Goal: Task Accomplishment & Management: Complete application form

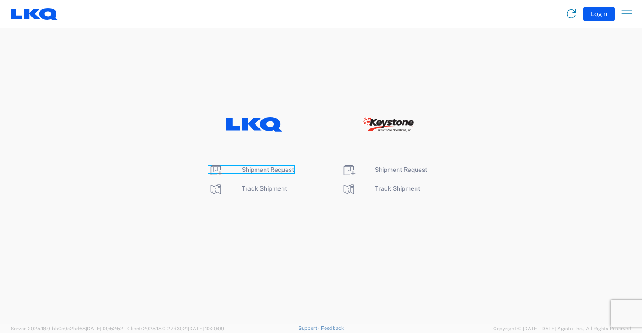
click at [260, 170] on span "Shipment Request" at bounding box center [268, 169] width 52 height 7
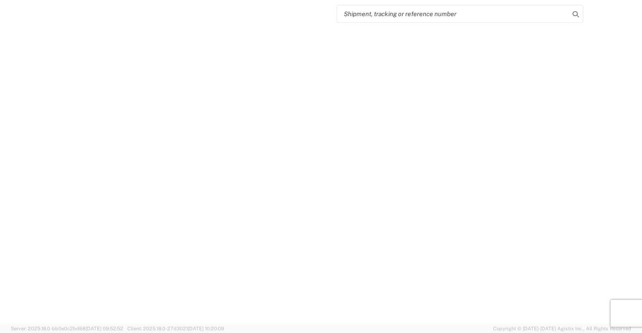
select select "FULL"
select select "LBS"
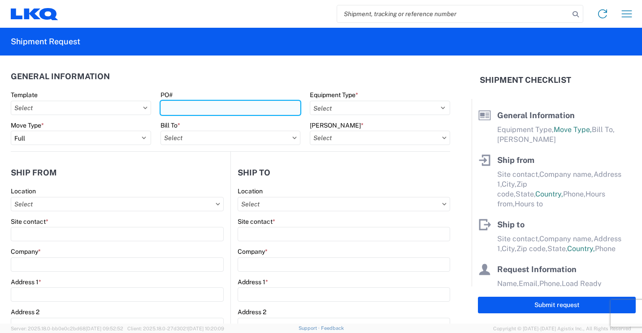
click at [255, 106] on input "PO#" at bounding box center [230, 108] width 140 height 14
type input "41864"
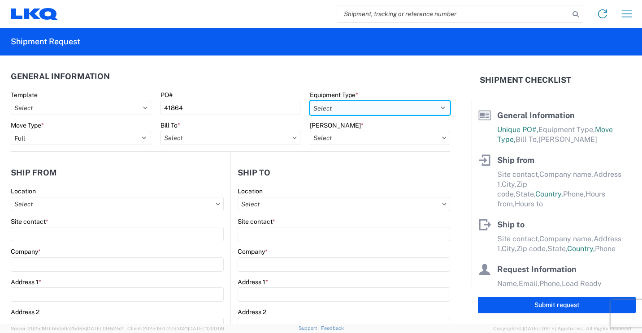
click at [339, 108] on select "Select 53’ Dry Van Flatbed Dropdeck (van) Lowboy (flatbed) Rail" at bounding box center [380, 108] width 140 height 14
select select "STDV"
click at [310, 101] on select "Select 53’ Dry Van Flatbed Dropdeck (van) Lowboy (flatbed) Rail" at bounding box center [380, 108] width 140 height 14
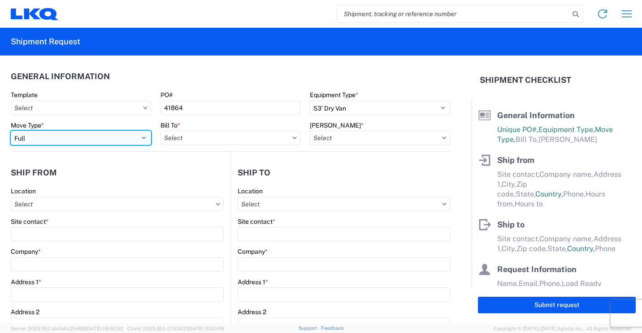
click at [138, 135] on select "Select Full Partial TL" at bounding box center [81, 138] width 140 height 14
select select "PARTIAL_TL"
click at [11, 131] on select "Select Full Partial TL" at bounding box center [81, 138] width 140 height 14
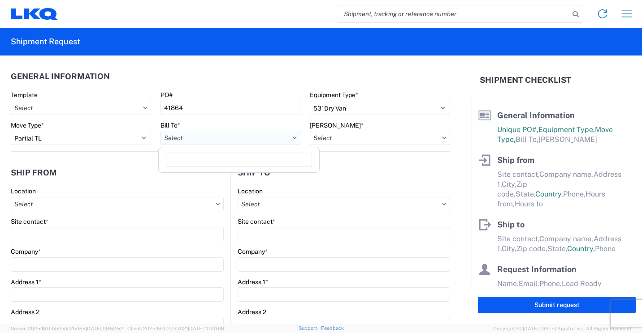
click at [246, 139] on input "Bill To *" at bounding box center [230, 138] width 140 height 14
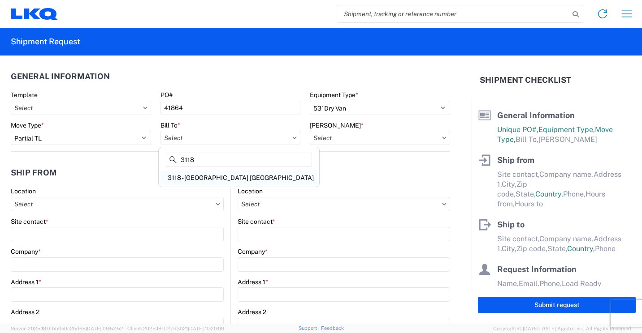
type input "3118"
click at [196, 178] on div "3118 - Brainerd MN" at bounding box center [238, 178] width 157 height 14
type input "3118 - Brainerd MN"
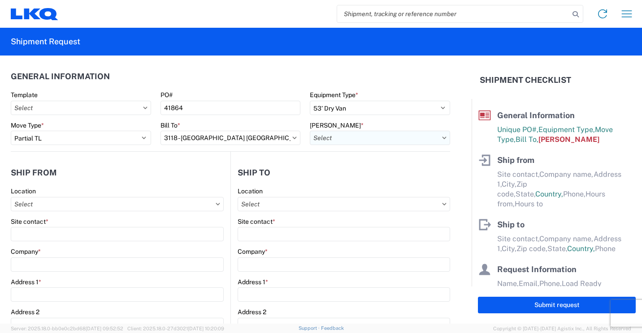
click at [350, 137] on input "Bill Code *" at bounding box center [380, 138] width 140 height 14
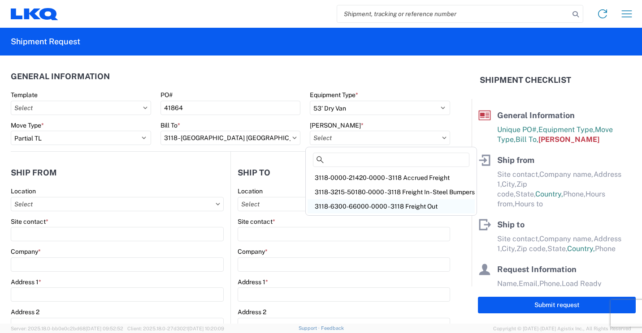
click at [370, 206] on div "3118-6300-66000-0000 - 3118 Freight Out" at bounding box center [390, 206] width 167 height 14
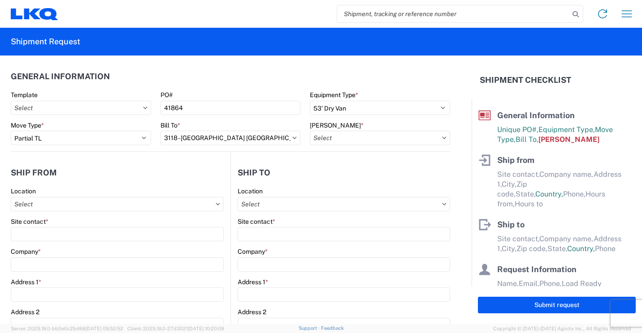
type input "3118-6300-66000-0000 - 3118 Freight Out"
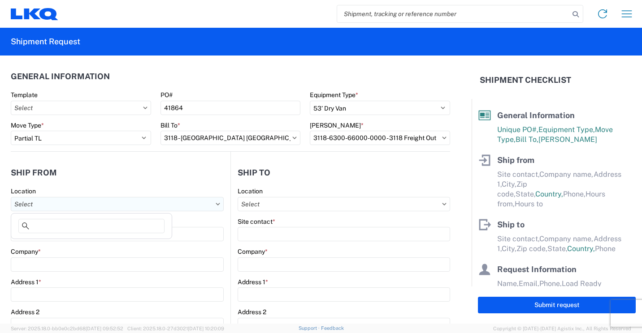
click at [160, 206] on input "Location" at bounding box center [117, 204] width 213 height 14
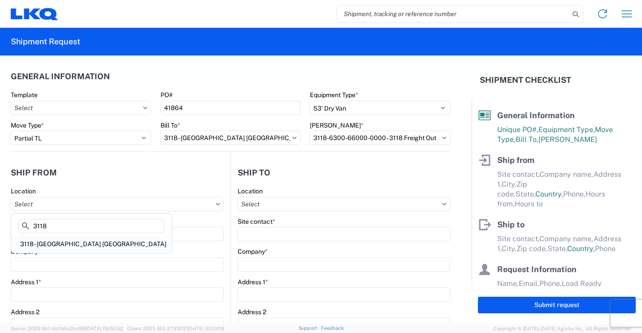
type input "3118"
click at [51, 242] on div "3118 - Brainerd MN" at bounding box center [91, 244] width 157 height 14
type input "3118 - Brainerd MN"
type input "LKQ Corporation"
type input "2110 South10TH Street"
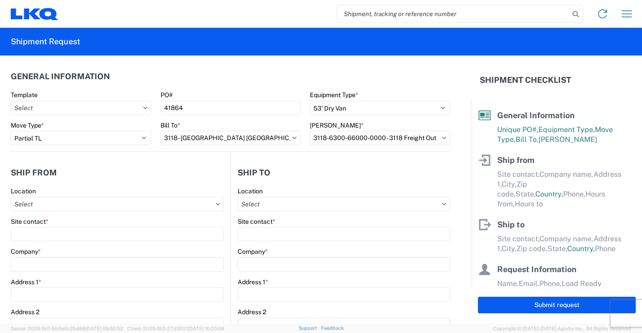
type input "Brainerd"
type input "56401"
select select "MN"
select select "US"
type input "07:00"
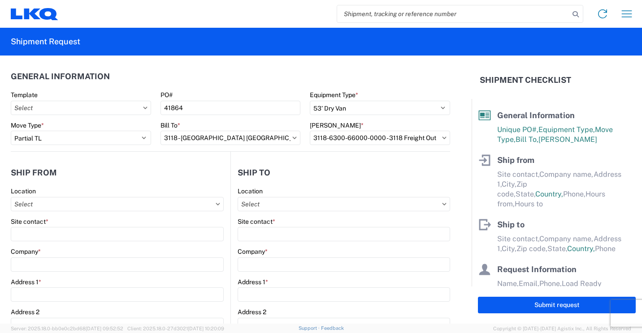
type input "16:30"
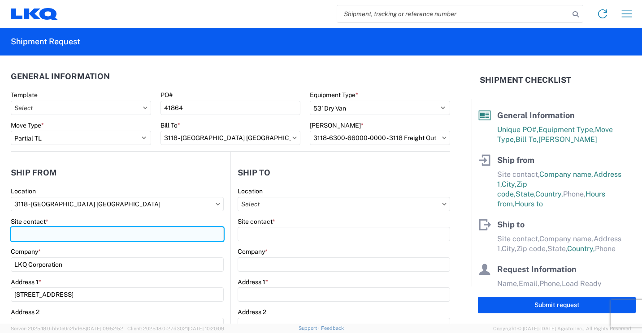
click at [72, 235] on input "Site contact *" at bounding box center [117, 234] width 213 height 14
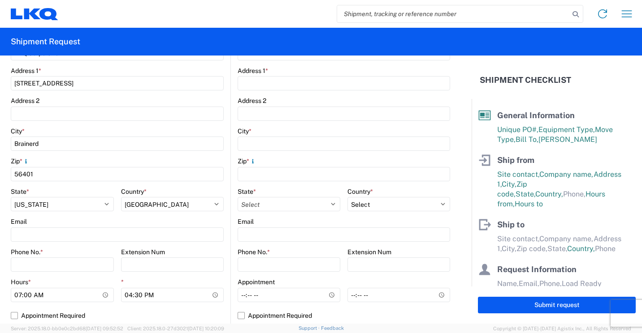
scroll to position [224, 0]
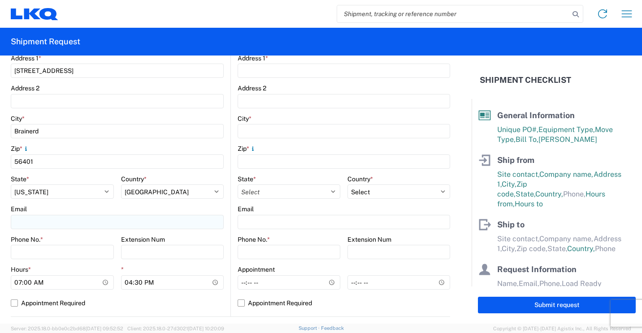
type input "Mark Tabor"
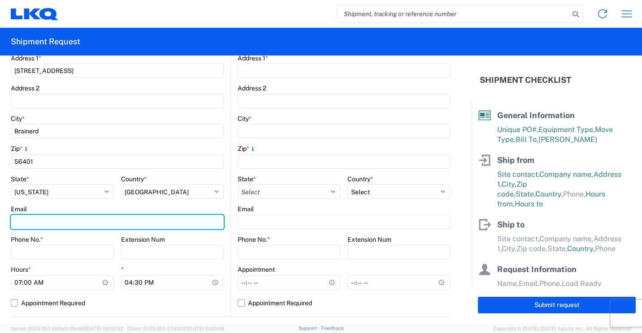
click at [82, 227] on input "Email" at bounding box center [117, 222] width 213 height 14
type input "mrtabor@lkqcorp.com"
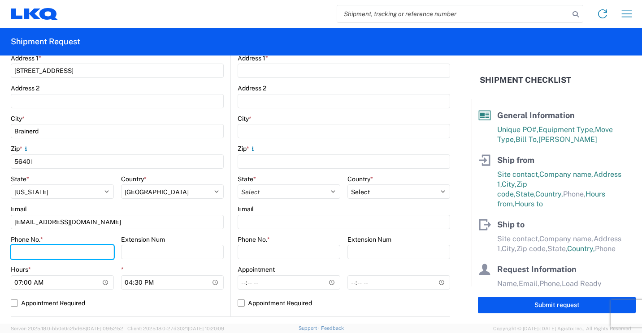
type input "2182973820"
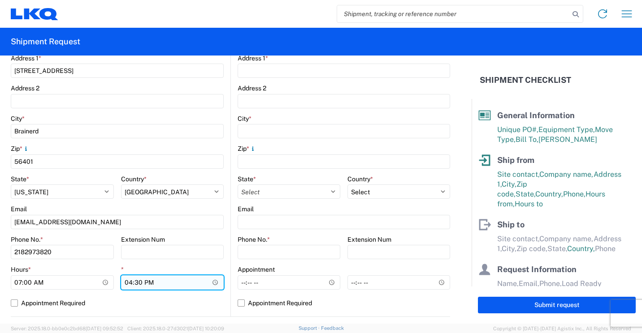
click at [130, 283] on input "16:30" at bounding box center [172, 283] width 103 height 14
type input "13:30"
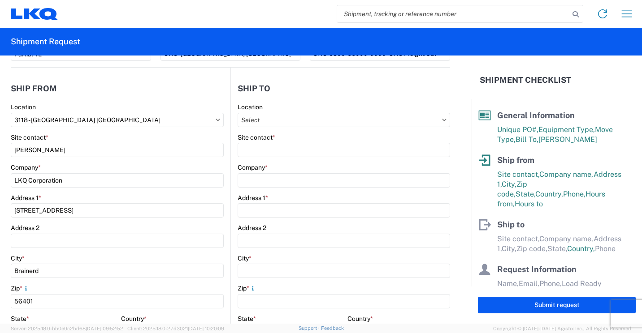
scroll to position [0, 0]
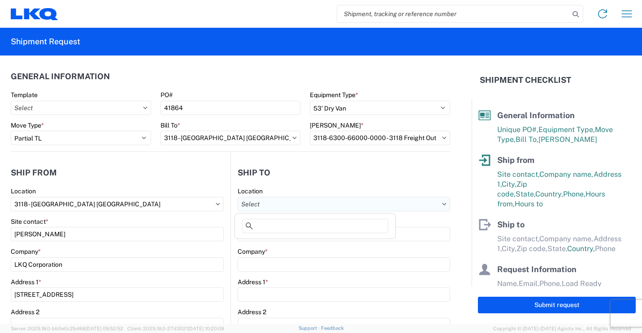
click at [364, 203] on input "Location" at bounding box center [344, 204] width 212 height 14
type input "022"
click at [280, 246] on div "3022 - Linthicum MD (022)" at bounding box center [315, 244] width 157 height 14
type input "3022 - Linthicum MD (022)"
type input "LKQ Corporation"
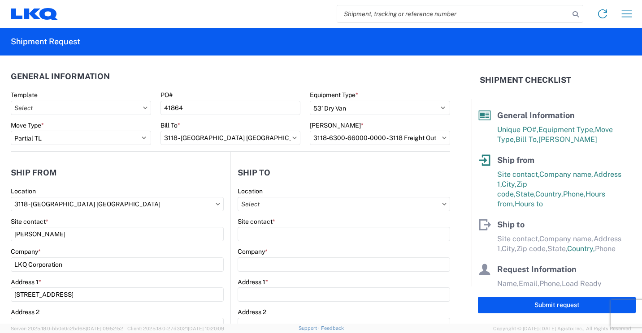
type input "4803 Hollins Ferry Rd"
type input "Halethorpe"
type input "21227"
select select "US"
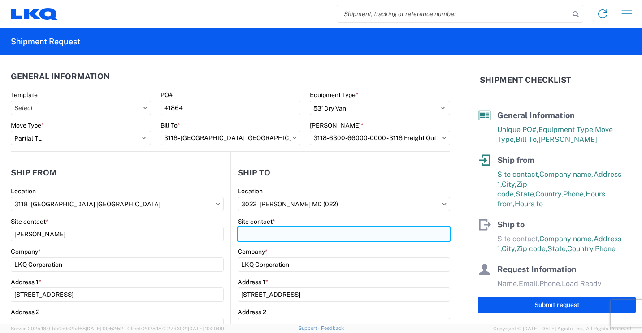
click at [289, 237] on input "Site contact *" at bounding box center [344, 234] width 212 height 14
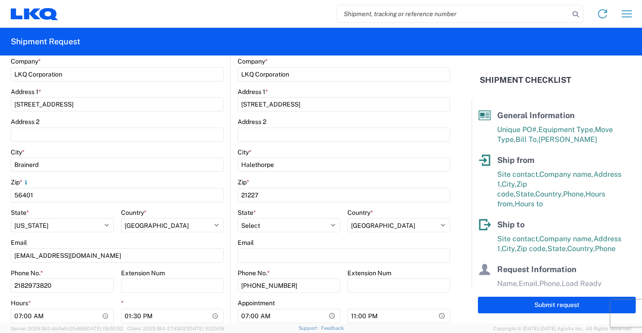
scroll to position [224, 0]
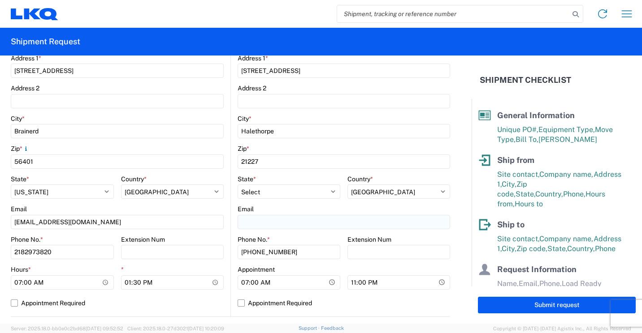
type input "Wayne Barton"
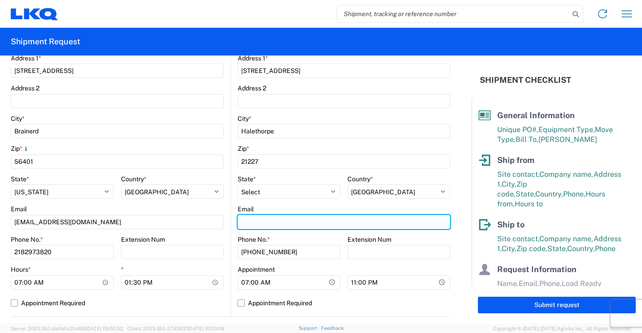
click at [307, 222] on input "Email" at bounding box center [344, 222] width 212 height 14
type input "wbarton@lkqcorp.com"
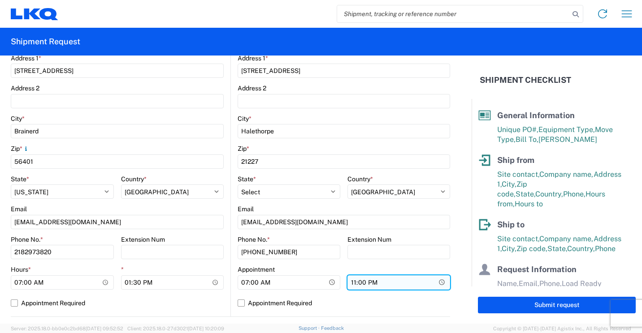
click at [350, 285] on input "23:00" at bounding box center [398, 283] width 103 height 14
type input "16:00"
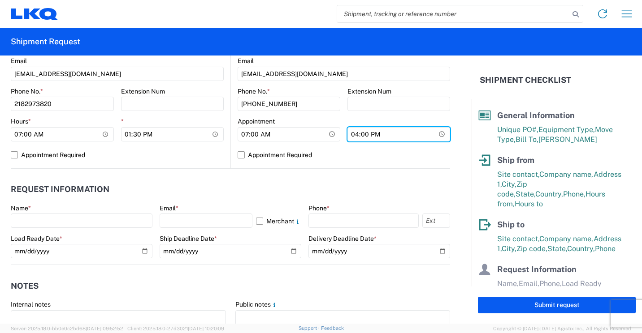
scroll to position [403, 0]
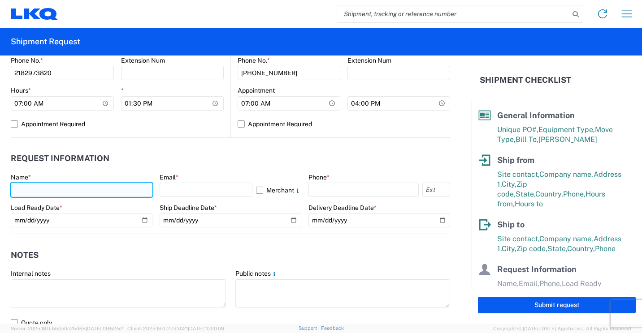
drag, startPoint x: 129, startPoint y: 192, endPoint x: 134, endPoint y: 184, distance: 9.1
click at [129, 192] on input "text" at bounding box center [82, 190] width 142 height 14
type input "Mark Tabor"
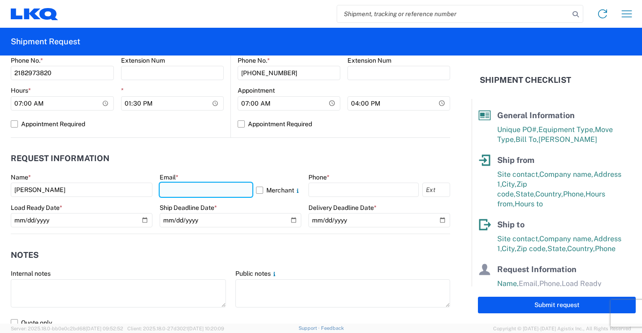
click at [200, 191] on input "text" at bounding box center [206, 190] width 93 height 14
type input "mrtabor@lkqcorp.com"
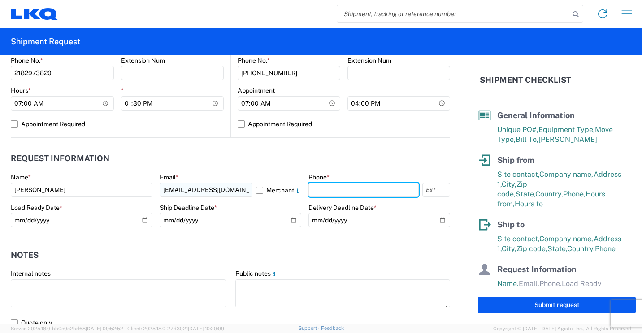
type input "2182973820"
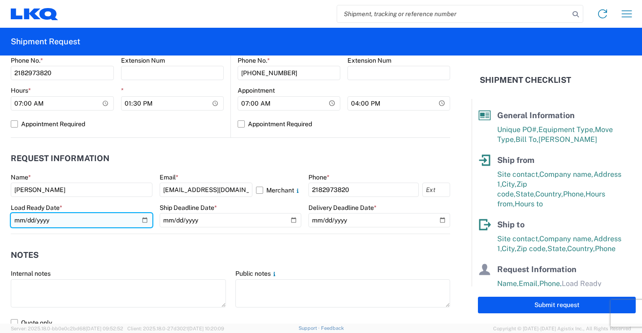
click at [140, 217] on input "date" at bounding box center [82, 220] width 142 height 14
type input "2025-09-10"
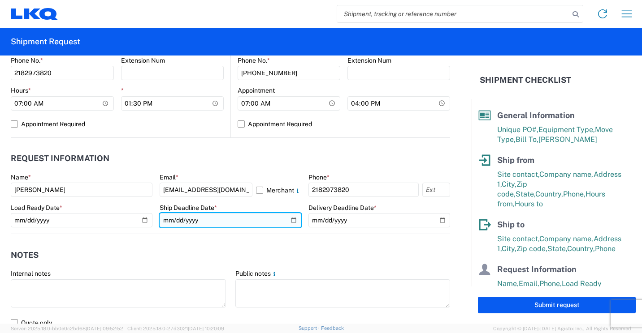
click at [290, 218] on input "date" at bounding box center [231, 220] width 142 height 14
type input "2025-09-12"
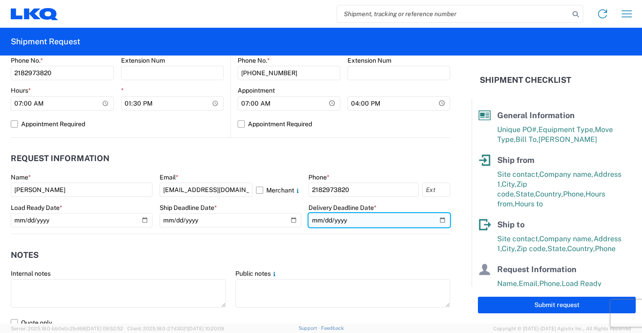
click at [433, 217] on input "date" at bounding box center [379, 220] width 142 height 14
type input "2025-09-18"
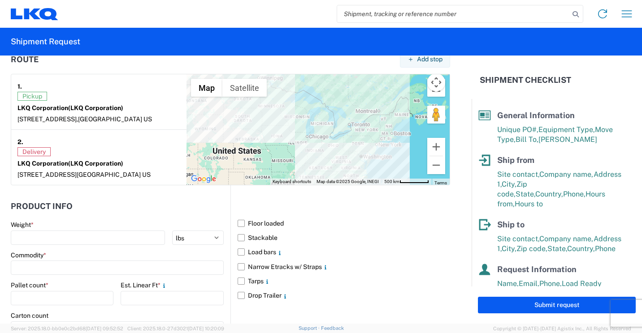
scroll to position [717, 0]
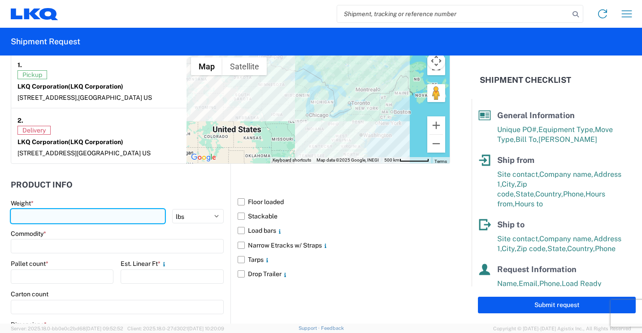
click at [98, 216] on input "number" at bounding box center [88, 216] width 154 height 14
type input "4195"
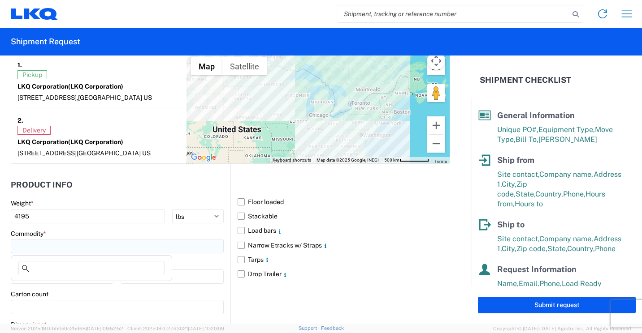
click at [90, 246] on input at bounding box center [117, 246] width 213 height 14
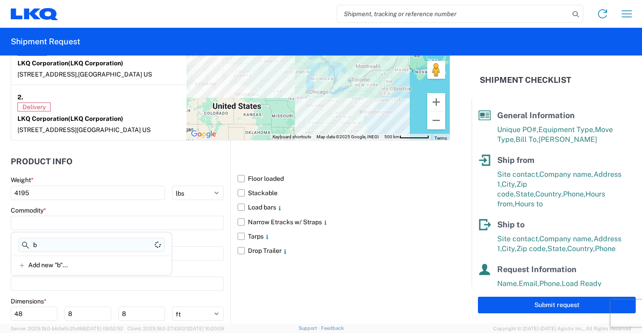
scroll to position [762, 0]
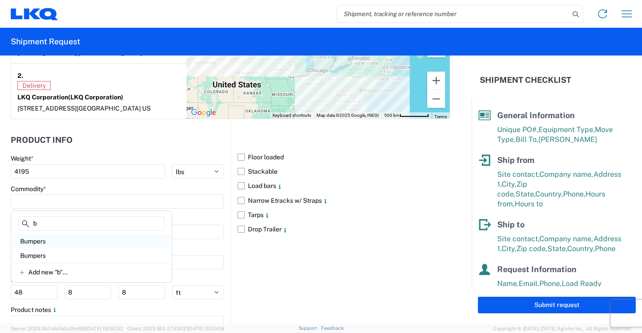
type input "b"
click at [44, 242] on div "Bumpers" at bounding box center [91, 241] width 157 height 14
type input "Bumpers"
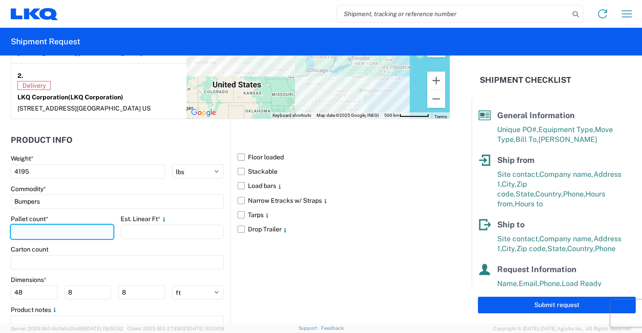
click at [49, 229] on input "number" at bounding box center [62, 232] width 103 height 14
type input "4"
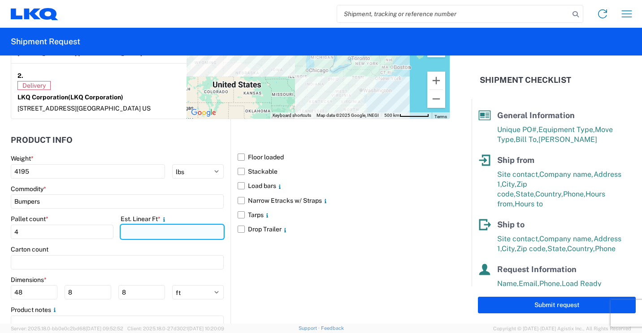
click at [147, 231] on input "number" at bounding box center [172, 232] width 103 height 14
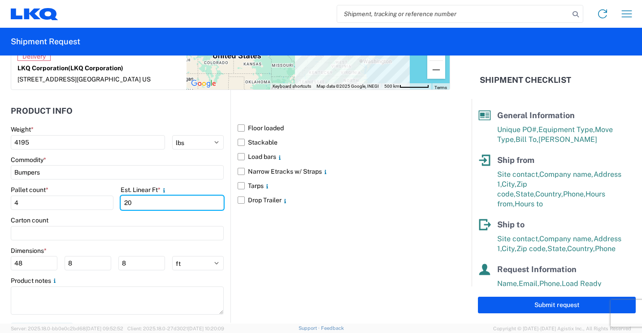
scroll to position [807, 0]
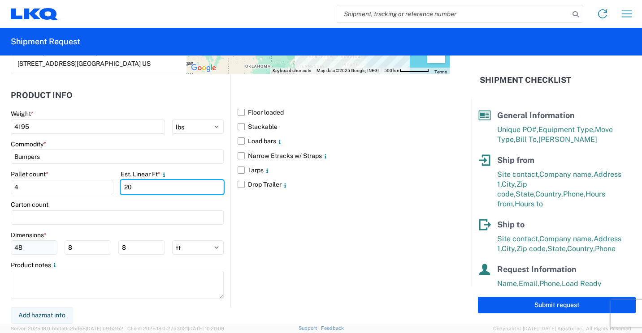
type input "20"
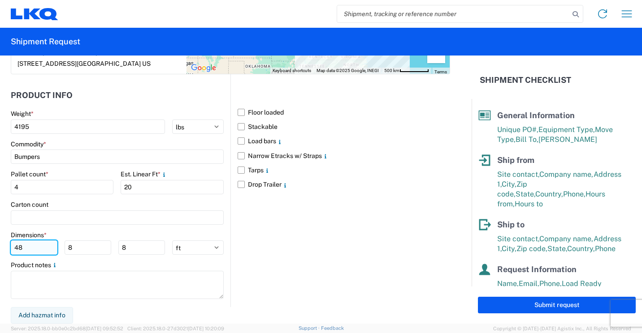
click at [46, 249] on input "48" at bounding box center [34, 248] width 47 height 14
type input "4"
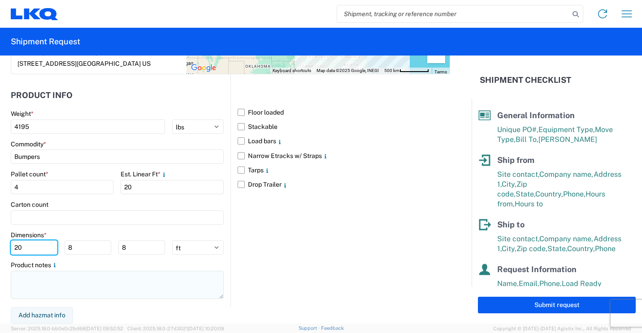
type input "20"
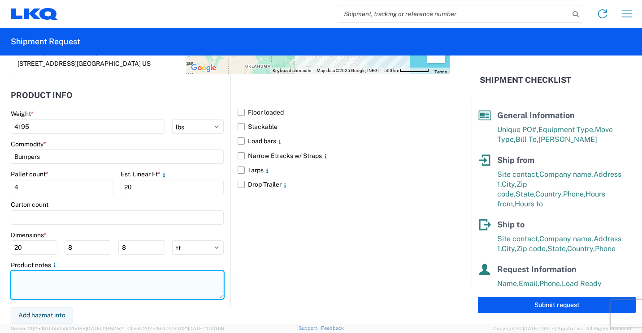
drag, startPoint x: 47, startPoint y: 290, endPoint x: 70, endPoint y: 281, distance: 25.0
click at [52, 286] on textarea at bounding box center [117, 285] width 213 height 28
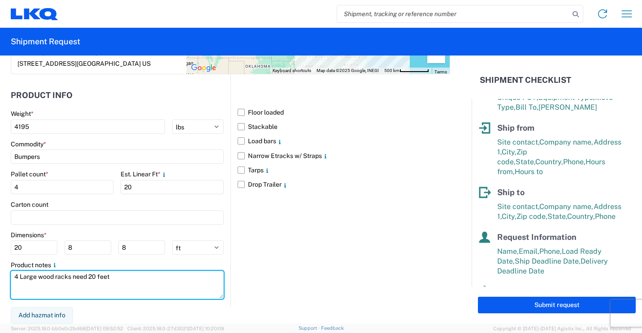
scroll to position [121, 0]
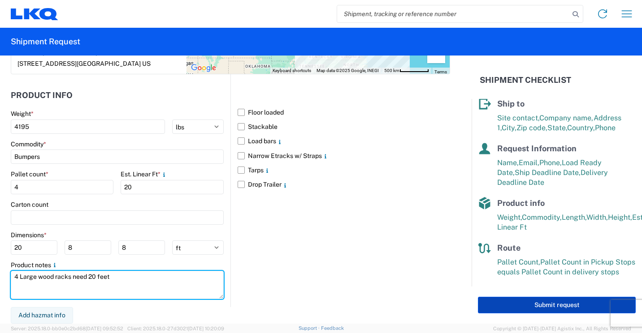
type textarea "4 Large wood racks need 20 feet"
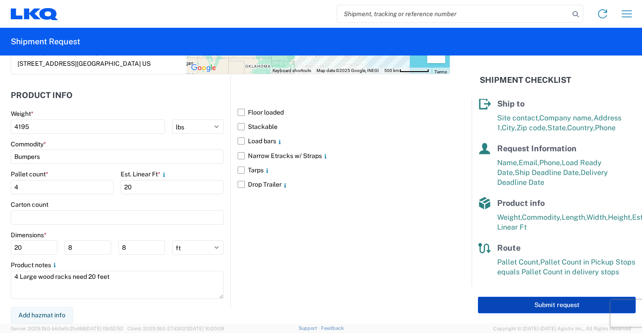
click at [515, 304] on button "Submit request" at bounding box center [557, 305] width 158 height 17
select select "US"
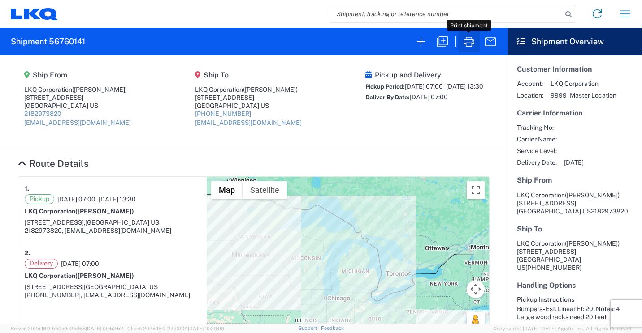
click at [468, 41] on icon "button" at bounding box center [469, 42] width 14 height 14
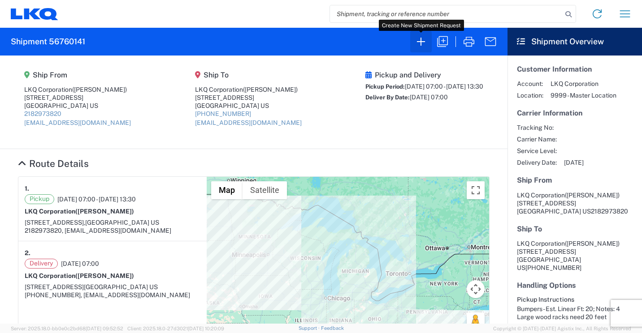
click at [421, 38] on icon "button" at bounding box center [421, 42] width 14 height 14
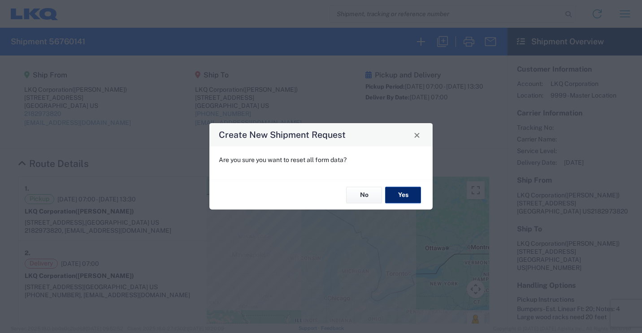
click at [397, 195] on button "Yes" at bounding box center [403, 195] width 36 height 17
select select "FULL"
select select "US"
select select "LBS"
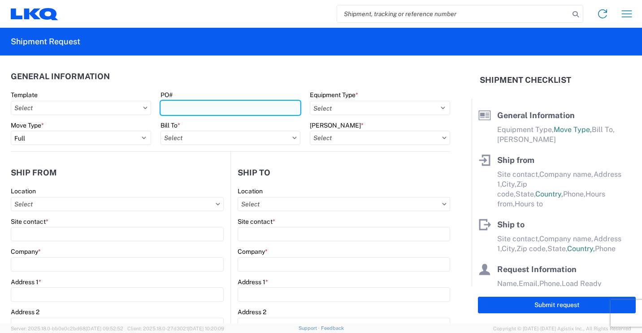
click at [224, 107] on input "PO#" at bounding box center [230, 108] width 140 height 14
type input "41865"
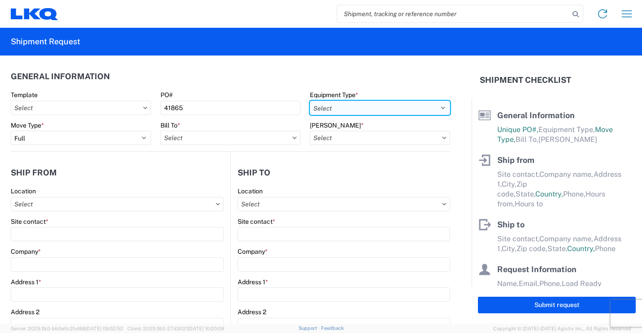
click at [357, 105] on select "Select 53’ Dry Van Flatbed Dropdeck (van) Lowboy (flatbed) Rail" at bounding box center [380, 108] width 140 height 14
select select "STDV"
click at [310, 101] on select "Select 53’ Dry Van Flatbed Dropdeck (van) Lowboy (flatbed) Rail" at bounding box center [380, 108] width 140 height 14
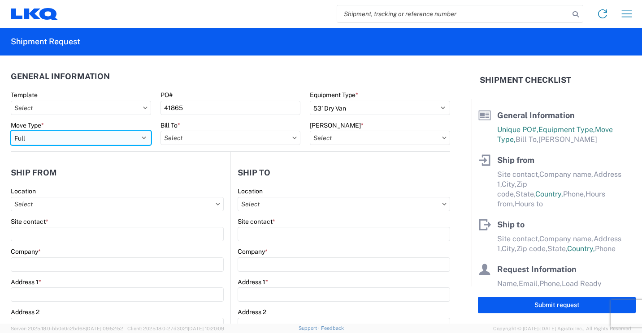
click at [138, 136] on select "Select Full Partial TL" at bounding box center [81, 138] width 140 height 14
select select "PARTIAL_TL"
click at [11, 131] on select "Select Full Partial TL" at bounding box center [81, 138] width 140 height 14
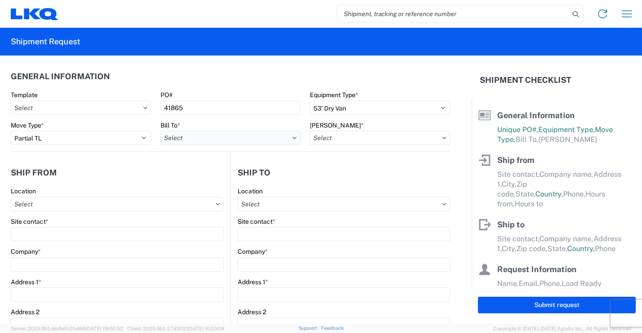
click at [249, 139] on input "Bill To *" at bounding box center [230, 138] width 140 height 14
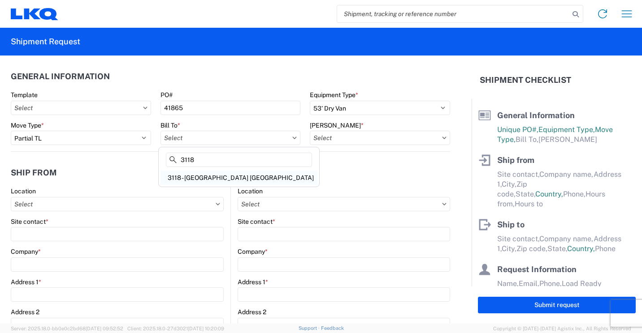
type input "3118"
click at [203, 177] on div "3118 - Brainerd MN" at bounding box center [238, 178] width 157 height 14
type input "3118 - Brainerd MN"
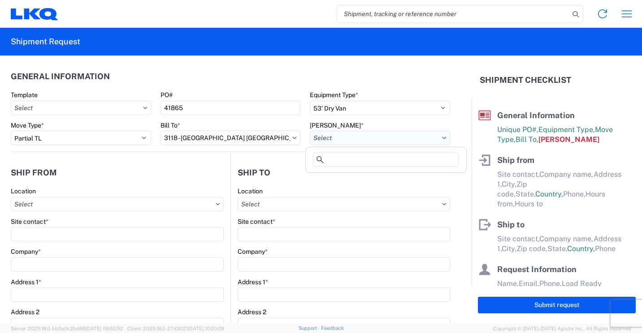
click at [394, 142] on input "Bill Code *" at bounding box center [380, 138] width 140 height 14
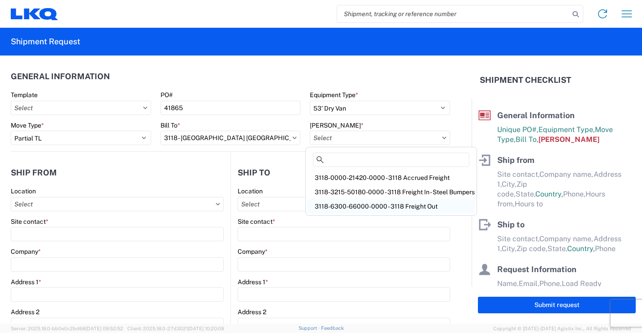
click at [374, 209] on div "3118-6300-66000-0000 - 3118 Freight Out" at bounding box center [390, 206] width 167 height 14
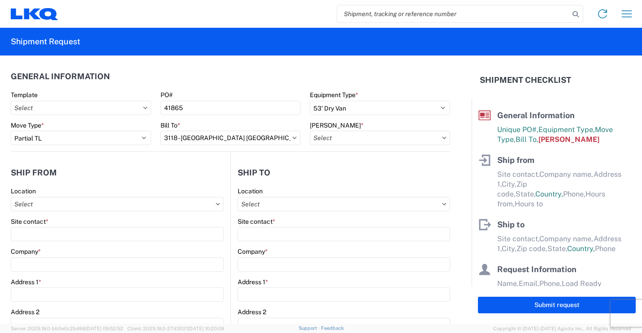
type input "3118-6300-66000-0000 - 3118 Freight Out"
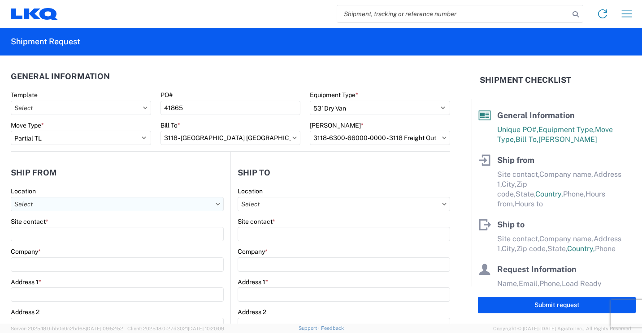
click at [174, 207] on input "Location" at bounding box center [117, 204] width 213 height 14
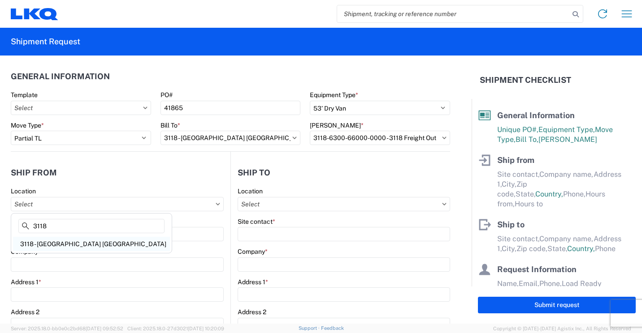
type input "3118"
click at [55, 242] on div "3118 - Brainerd MN" at bounding box center [91, 244] width 157 height 14
type input "3118 - Brainerd MN"
type input "LKQ Corporation"
type input "2110 South10TH Street"
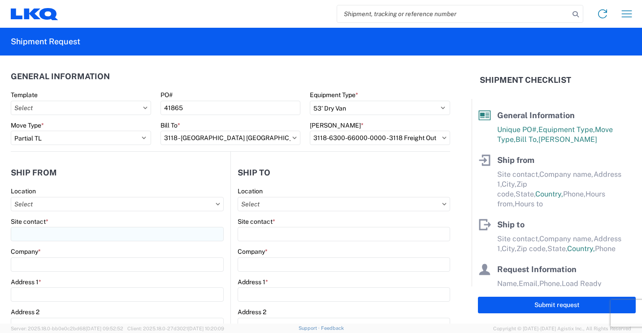
type input "Brainerd"
type input "56401"
select select "MN"
type input "07:00"
type input "16:30"
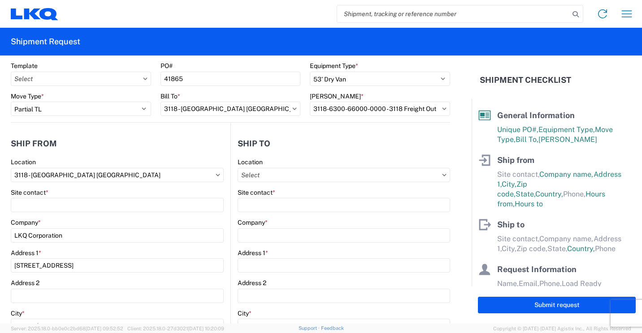
scroll to position [90, 0]
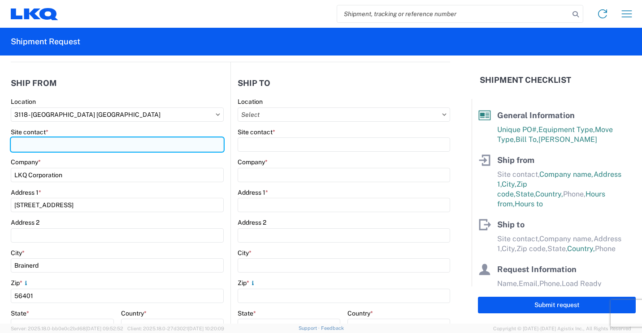
click at [124, 149] on input "Site contact *" at bounding box center [117, 145] width 213 height 14
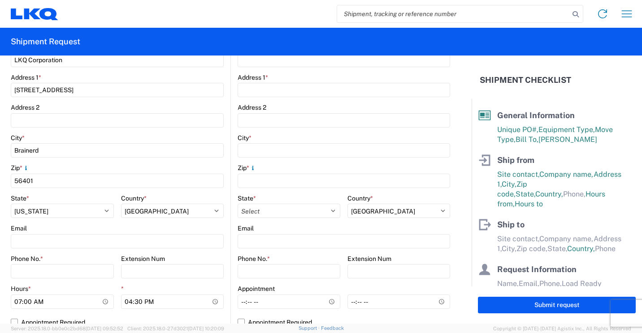
scroll to position [224, 0]
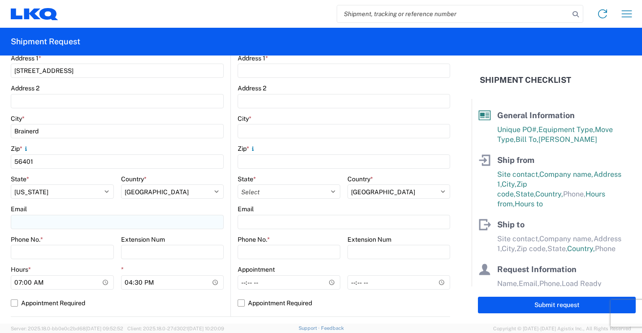
type input "Mark Tabor"
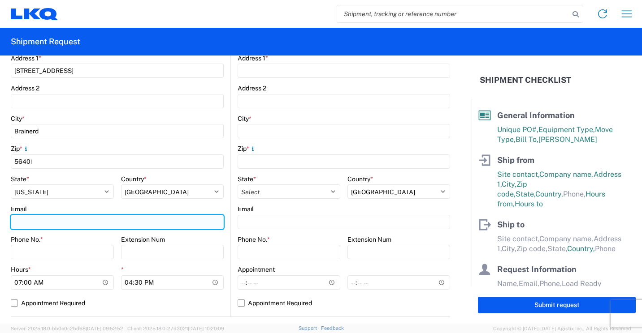
click at [62, 222] on input "Email" at bounding box center [117, 222] width 213 height 14
type input "mrtabor@lkqcorp.com"
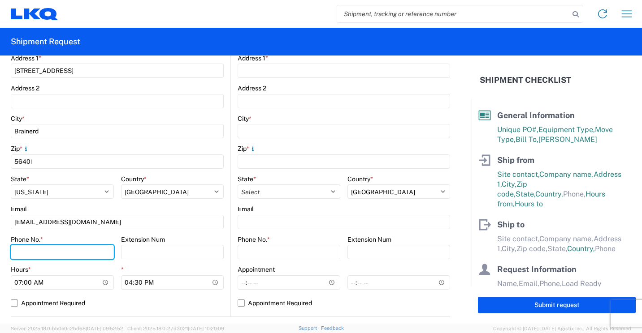
type input "2182973820"
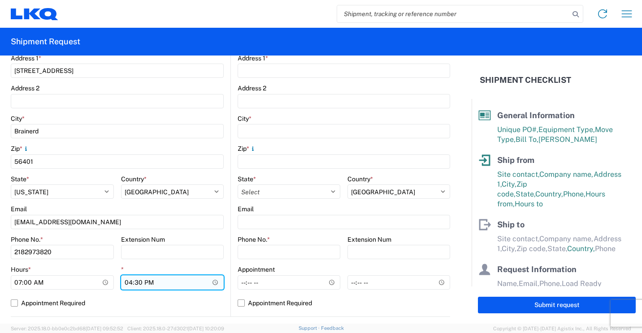
click at [128, 282] on input "16:30" at bounding box center [172, 283] width 103 height 14
type input "13:30"
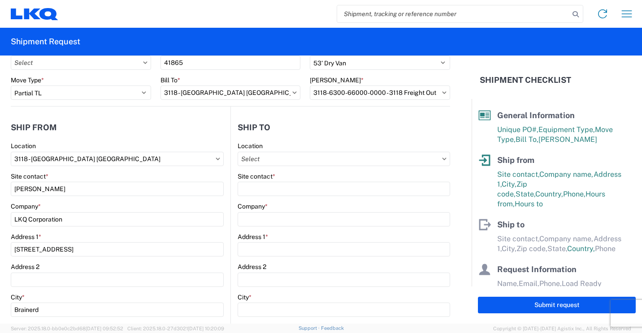
scroll to position [45, 0]
click at [387, 160] on input "Location" at bounding box center [344, 159] width 212 height 14
type input "081"
click at [276, 199] on div "3081 - Miami FL (081)" at bounding box center [315, 199] width 157 height 14
select select "US"
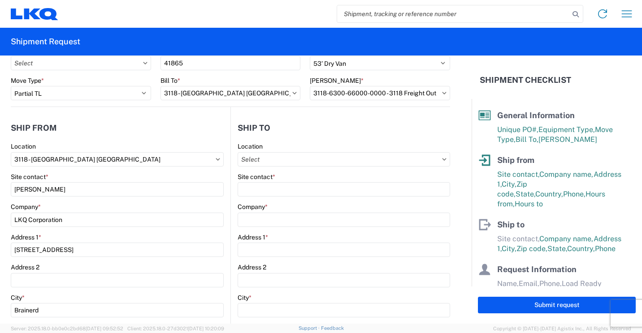
type input "3081 - Miami FL (081)"
type input "LKQ Corporation"
type input "11701 NW 101 RD Suite 1"
type input "Medley"
type input "33178"
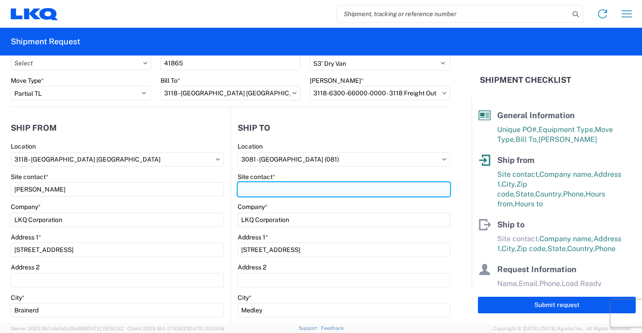
click at [320, 193] on input "Site contact *" at bounding box center [344, 189] width 212 height 14
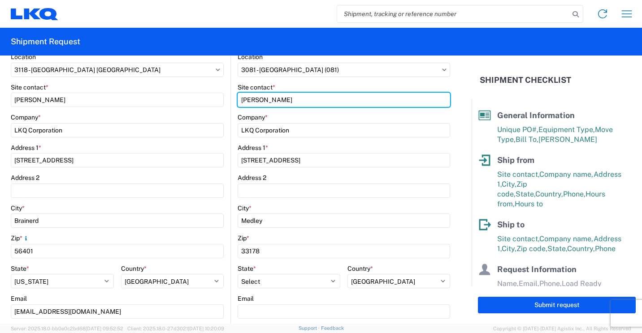
scroll to position [179, 0]
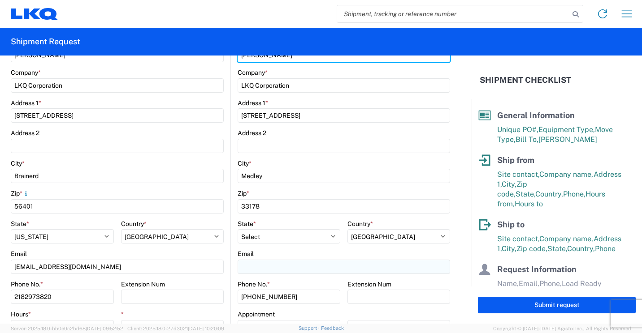
type input "Jose Quintero"
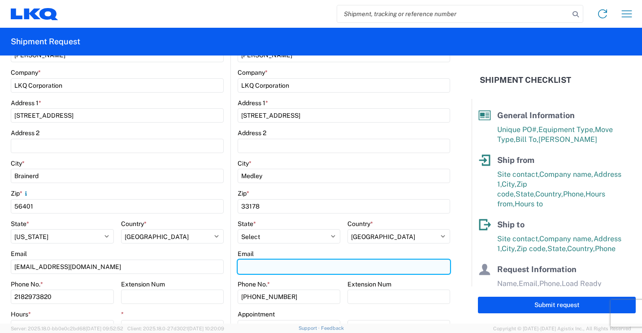
click at [272, 271] on input "Email" at bounding box center [344, 267] width 212 height 14
type input "jquintero@lkqcorp.com"
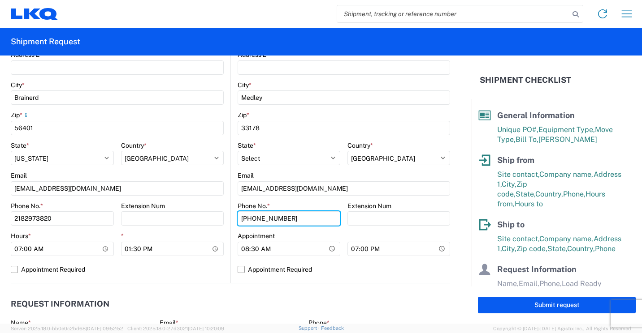
scroll to position [269, 0]
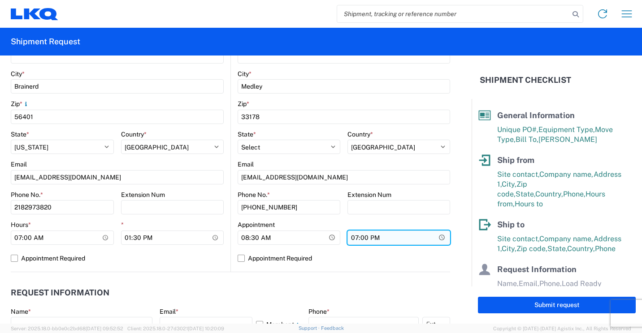
click at [351, 238] on input "19:00" at bounding box center [398, 238] width 103 height 14
type input "16:30"
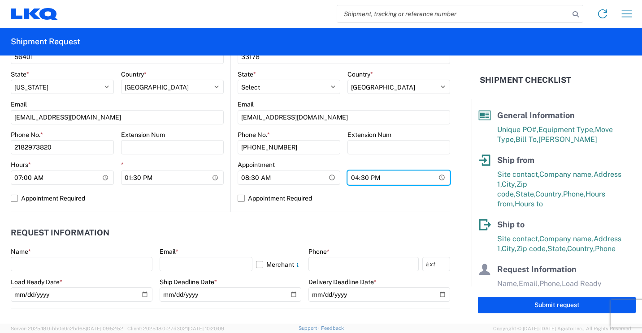
scroll to position [359, 0]
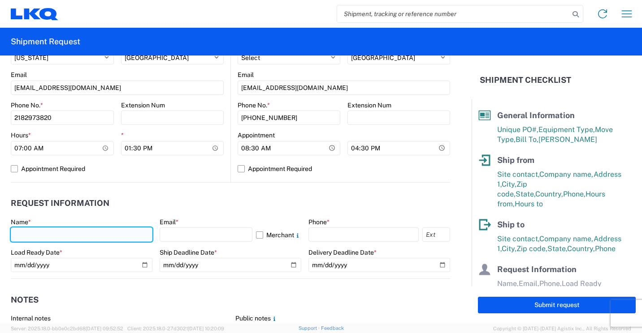
click at [125, 234] on input "text" at bounding box center [82, 235] width 142 height 14
type input "Mark Tabor"
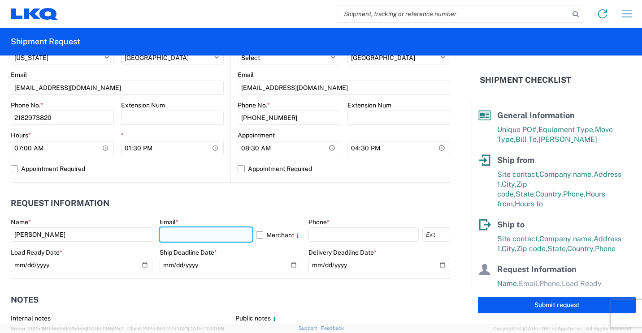
click at [202, 237] on input "text" at bounding box center [206, 235] width 93 height 14
type input "mrtabor@lkqcorp.com"
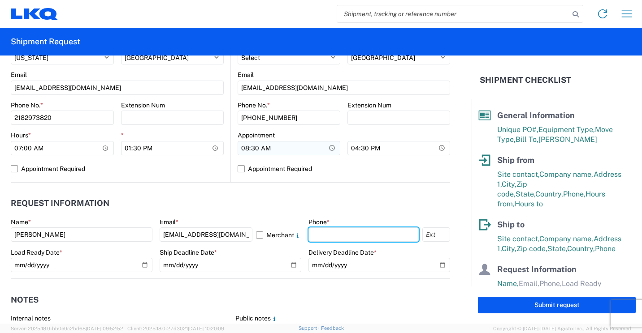
type input "2182973820"
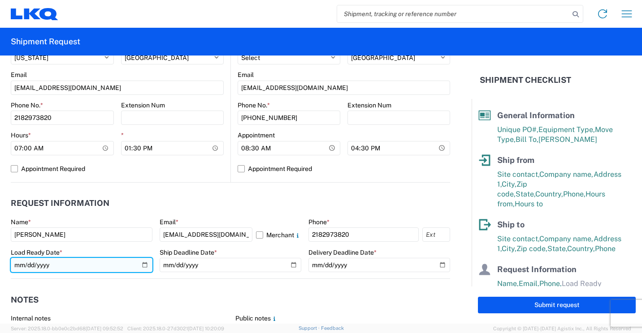
click at [140, 265] on input "date" at bounding box center [82, 265] width 142 height 14
type input "2025-09-10"
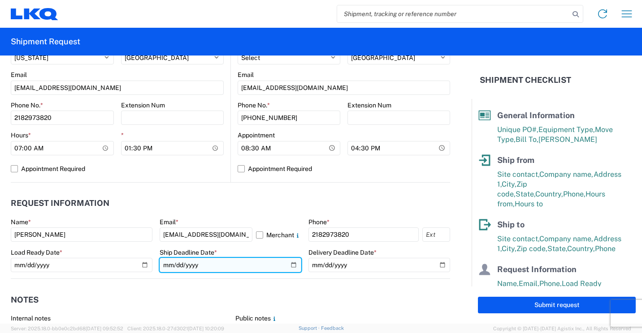
click at [288, 266] on input "date" at bounding box center [231, 265] width 142 height 14
type input "2025-09-12"
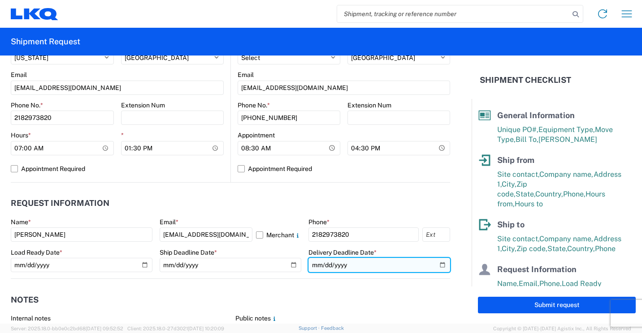
click at [438, 264] on input "date" at bounding box center [379, 265] width 142 height 14
type input "2025-09-18"
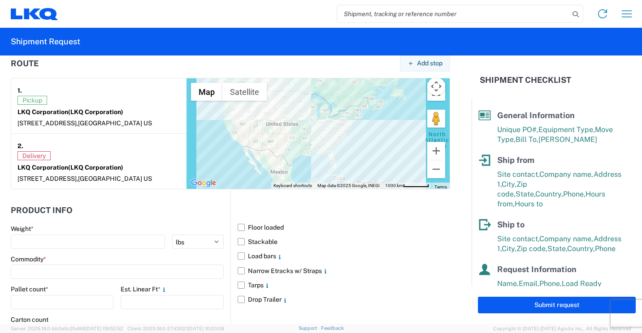
scroll to position [717, 0]
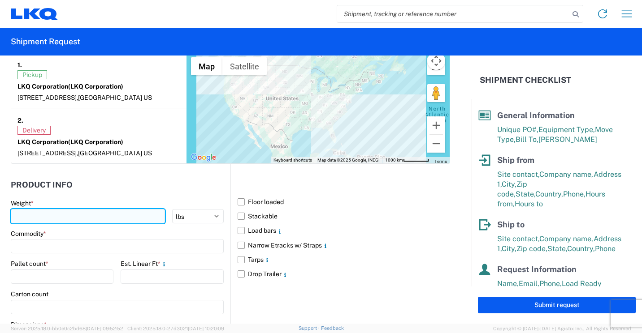
click at [145, 217] on input "number" at bounding box center [88, 216] width 154 height 14
type input "2500"
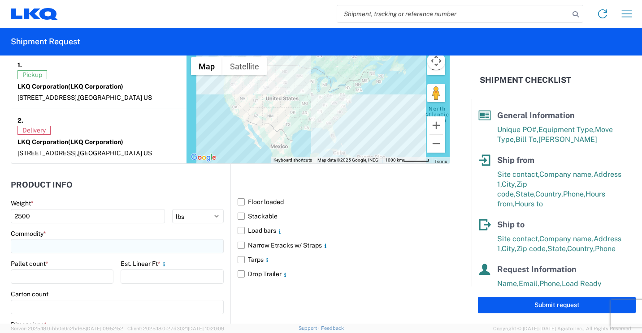
click at [107, 244] on input at bounding box center [117, 246] width 213 height 14
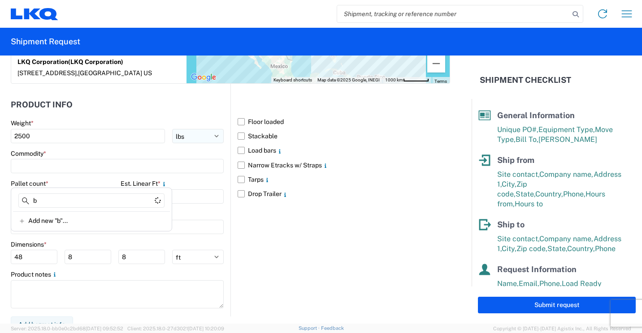
scroll to position [807, 0]
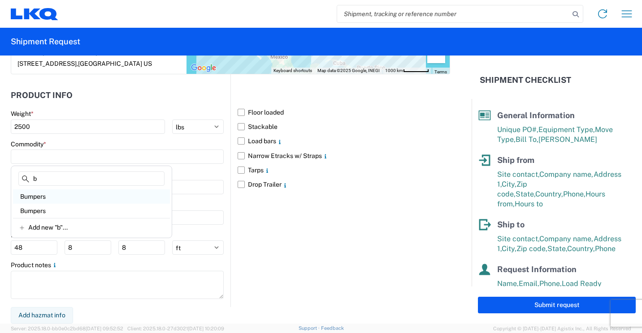
type input "b"
click at [49, 199] on div "Bumpers" at bounding box center [91, 197] width 157 height 14
type input "Bumpers"
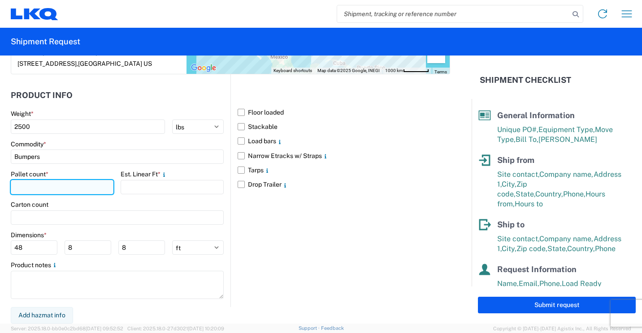
click at [60, 187] on input "number" at bounding box center [62, 187] width 103 height 14
type input "3"
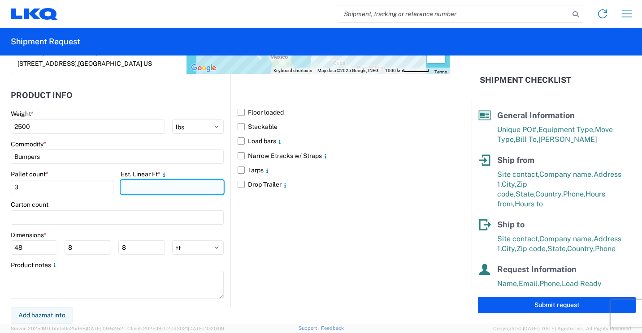
click at [162, 189] on input "number" at bounding box center [172, 187] width 103 height 14
type input "15"
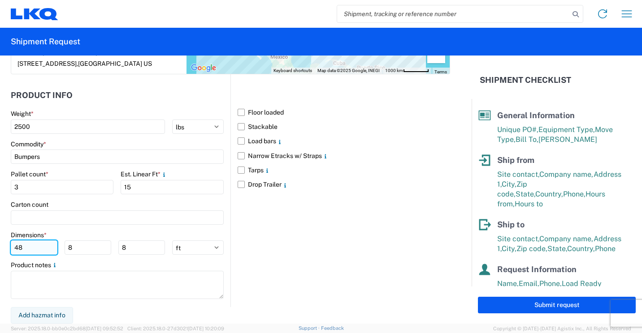
click at [35, 247] on input "48" at bounding box center [34, 248] width 47 height 14
type input "4"
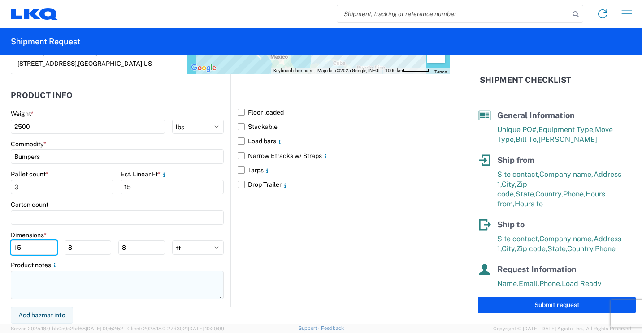
type input "15"
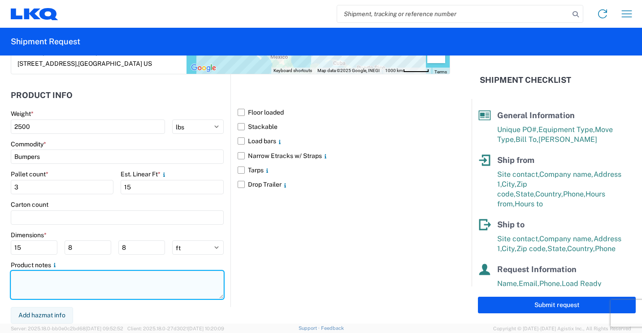
click at [92, 279] on textarea at bounding box center [117, 285] width 213 height 28
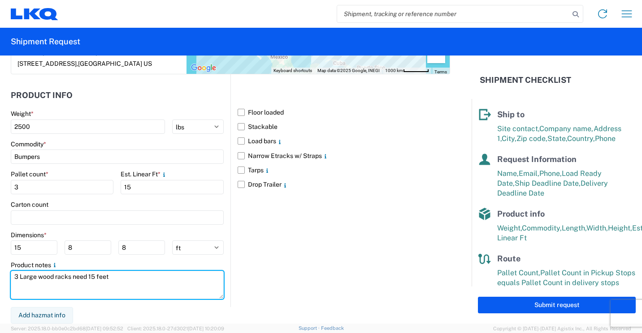
scroll to position [121, 0]
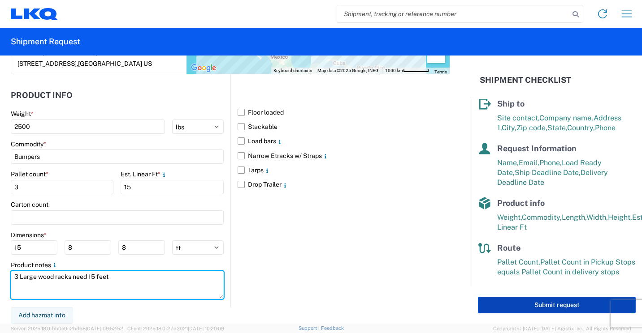
type textarea "3 Large wood racks need 15 feet"
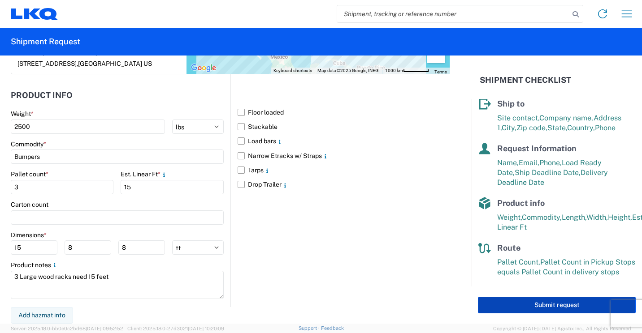
click at [511, 305] on button "Submit request" at bounding box center [557, 305] width 158 height 17
select select "US"
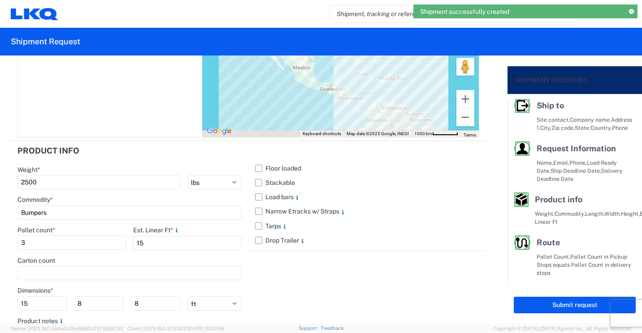
scroll to position [117, 0]
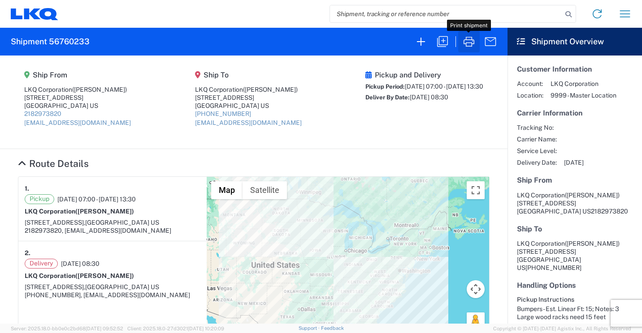
click at [464, 38] on icon "button" at bounding box center [469, 42] width 14 height 14
